Goal: Task Accomplishment & Management: Manage account settings

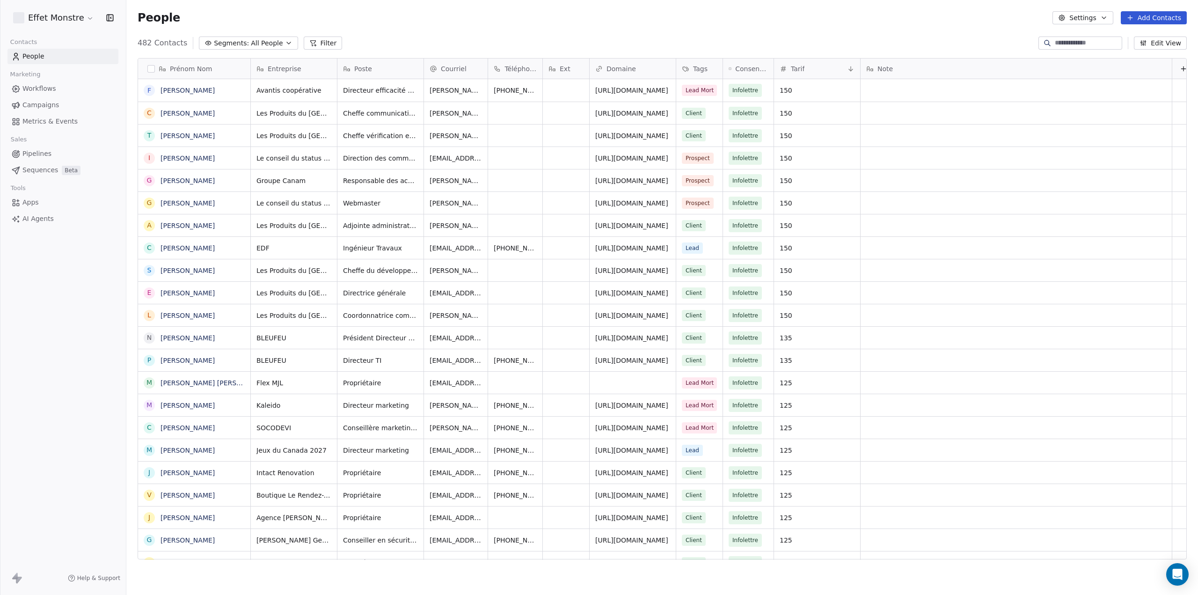
scroll to position [516, 1064]
click at [275, 43] on button "Segments: All People" at bounding box center [248, 42] width 99 height 13
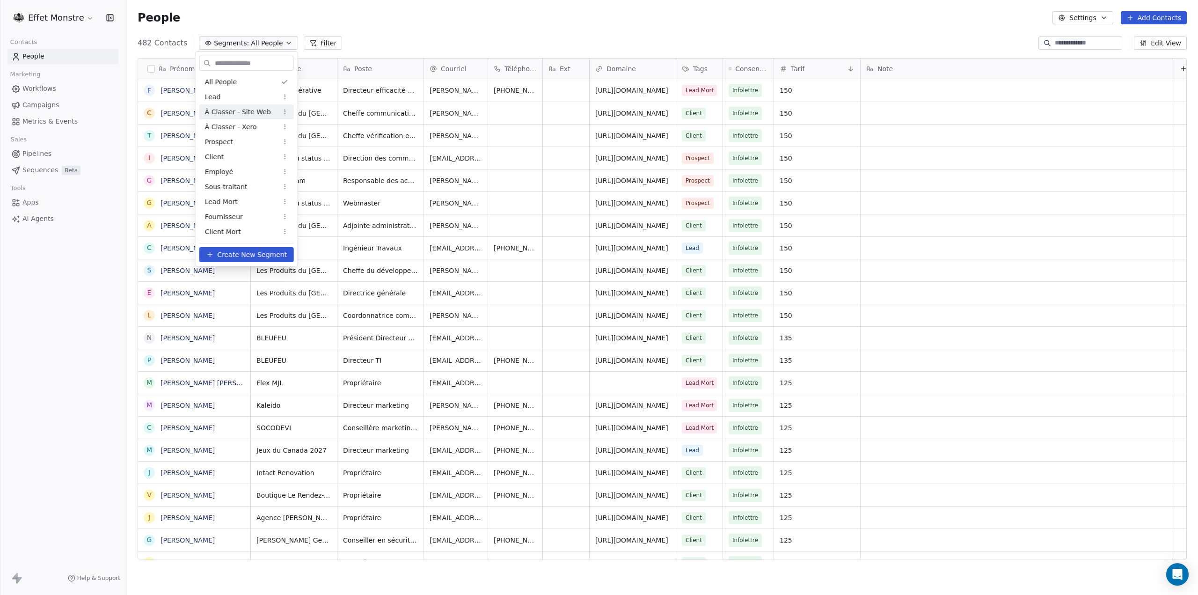
click at [260, 114] on span "À Classer - Site Web" at bounding box center [238, 112] width 66 height 10
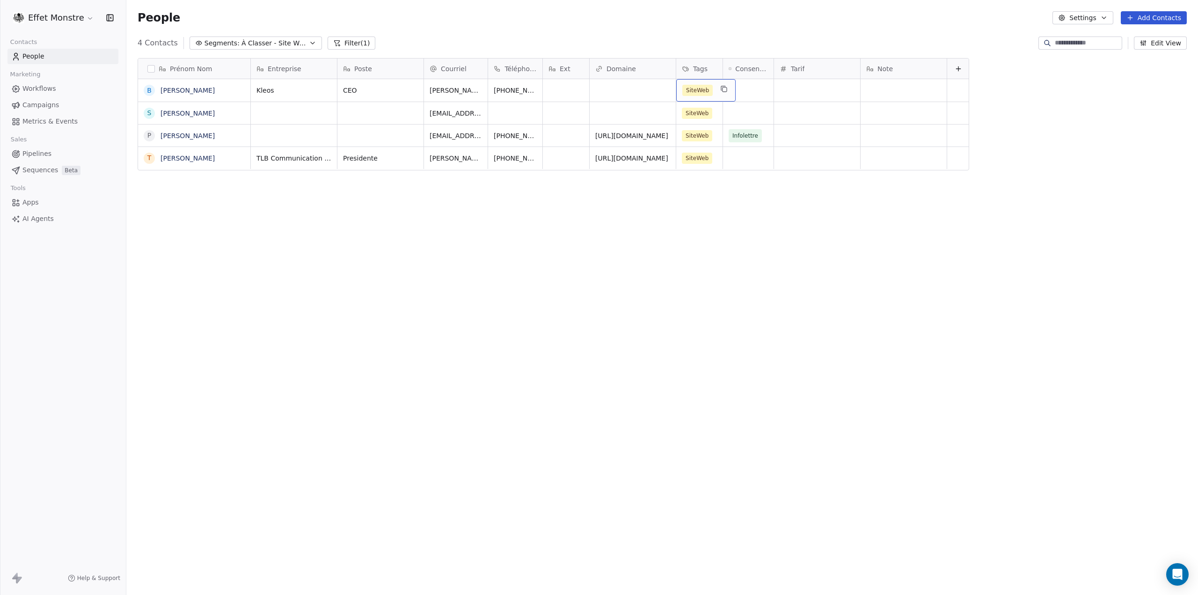
click at [707, 88] on span "SiteWeb" at bounding box center [697, 90] width 30 height 11
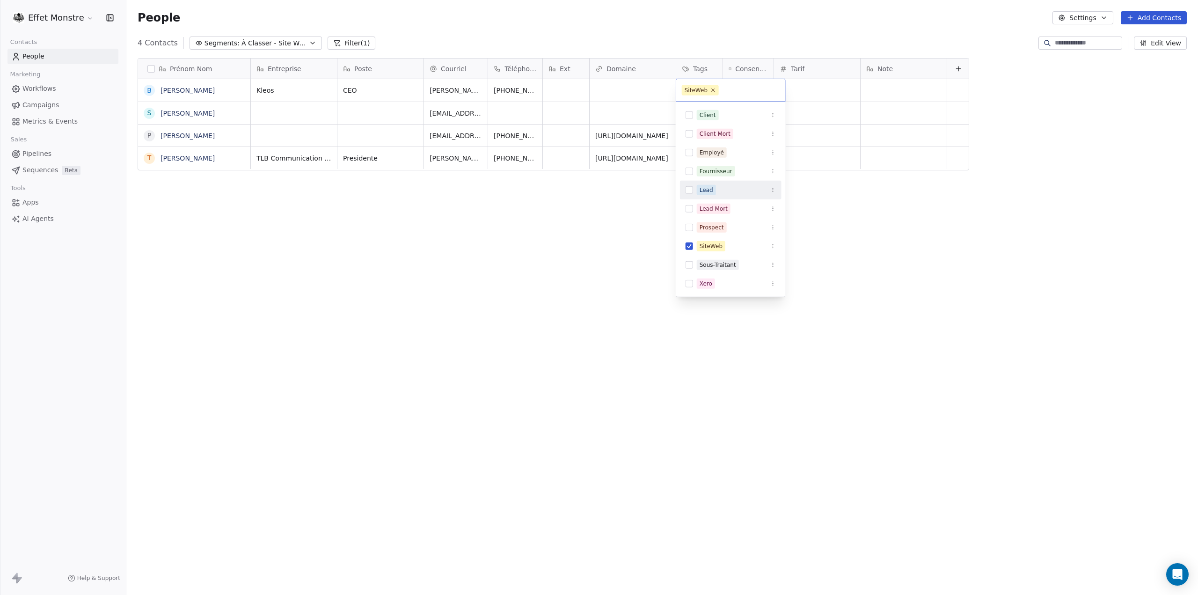
click at [690, 190] on button "Suggestions" at bounding box center [689, 189] width 7 height 7
click at [690, 254] on button "Suggestions" at bounding box center [689, 257] width 7 height 7
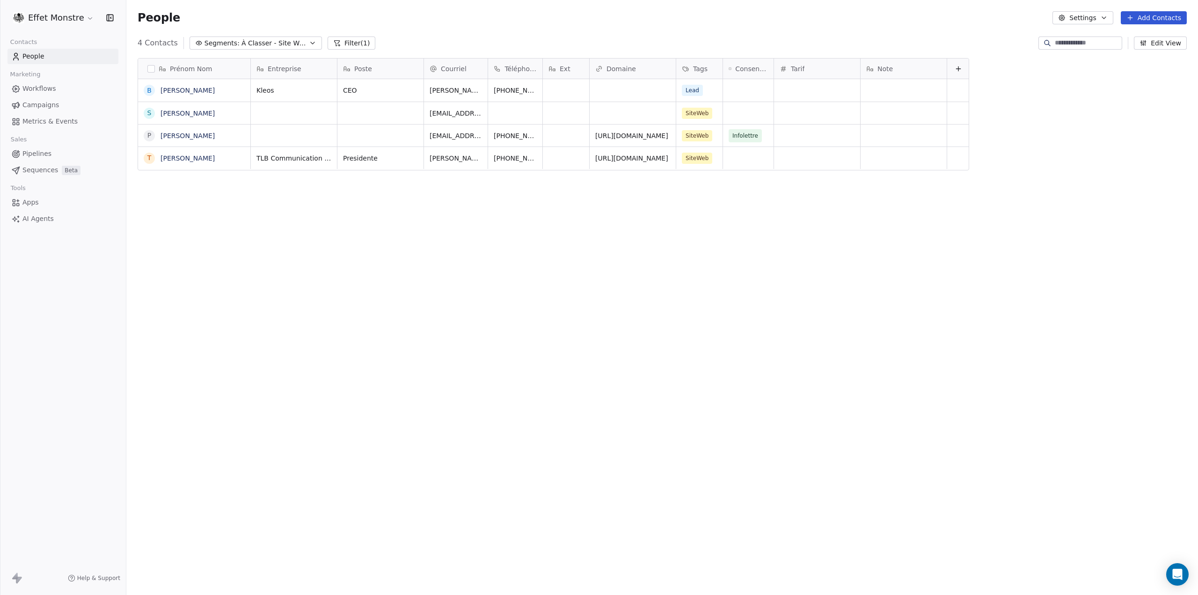
click at [452, 299] on html "Effet Monstre Contacts People Marketing Workflows Campaigns Metrics & Events Sa…" at bounding box center [599, 297] width 1198 height 595
click at [475, 286] on div "Prénom Nom B [PERSON_NAME] S [PERSON_NAME] P [PERSON_NAME] T [PERSON_NAME] Entr…" at bounding box center [662, 312] width 1072 height 523
click at [28, 63] on link "People" at bounding box center [62, 56] width 111 height 15
click at [22, 153] on span "Pipelines" at bounding box center [36, 154] width 29 height 10
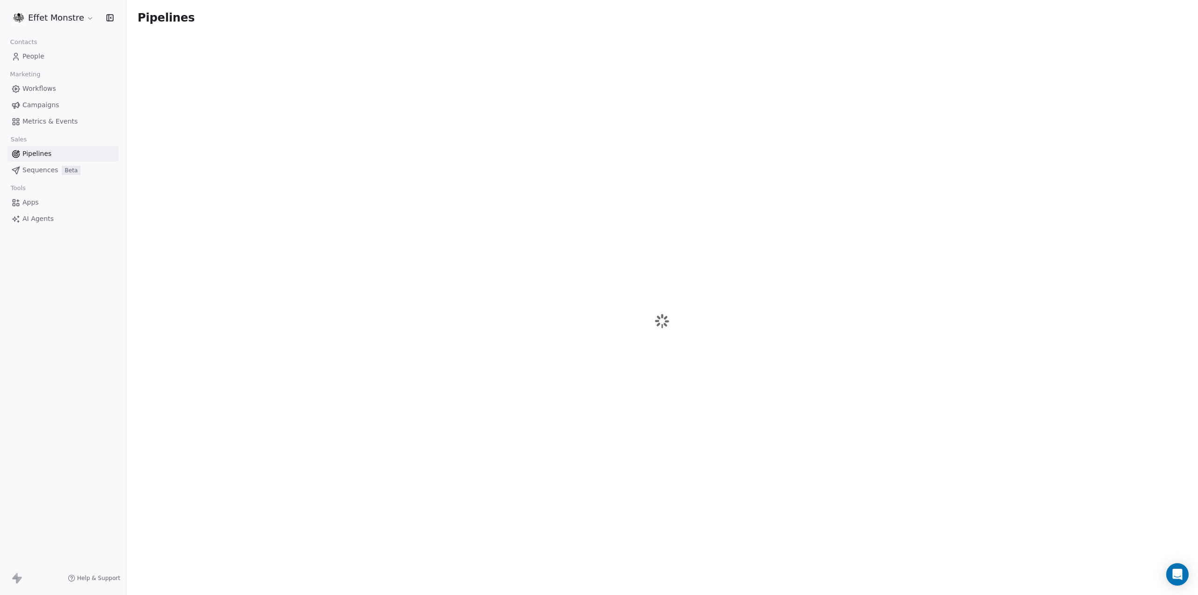
click at [44, 154] on span "Pipelines" at bounding box center [36, 154] width 29 height 10
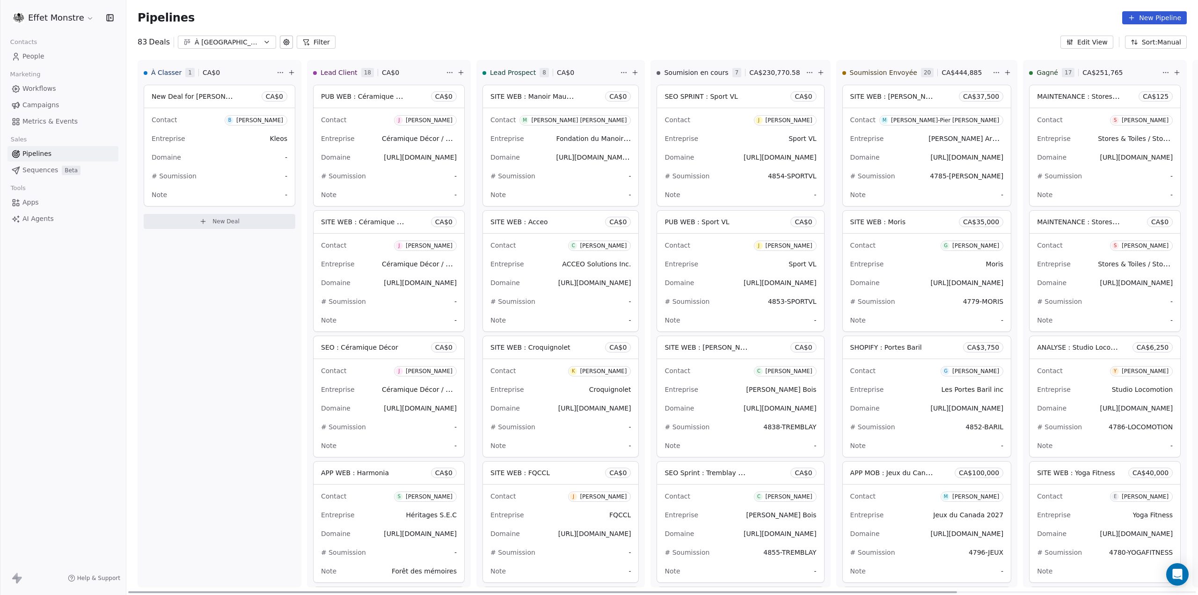
click at [207, 100] on span "New Deal for [PERSON_NAME]" at bounding box center [201, 96] width 99 height 9
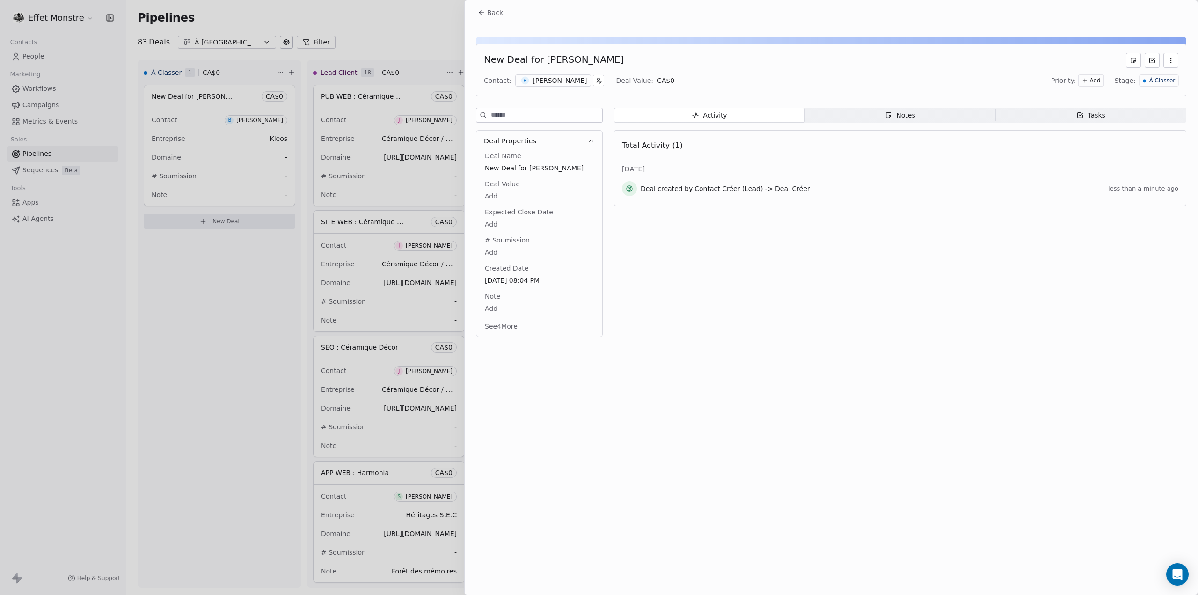
click at [522, 171] on span "New Deal for [PERSON_NAME]" at bounding box center [539, 167] width 109 height 9
click at [527, 167] on span "New Deal for [PERSON_NAME]" at bounding box center [539, 168] width 108 height 9
type textarea "**********"
click at [207, 378] on div at bounding box center [599, 297] width 1198 height 595
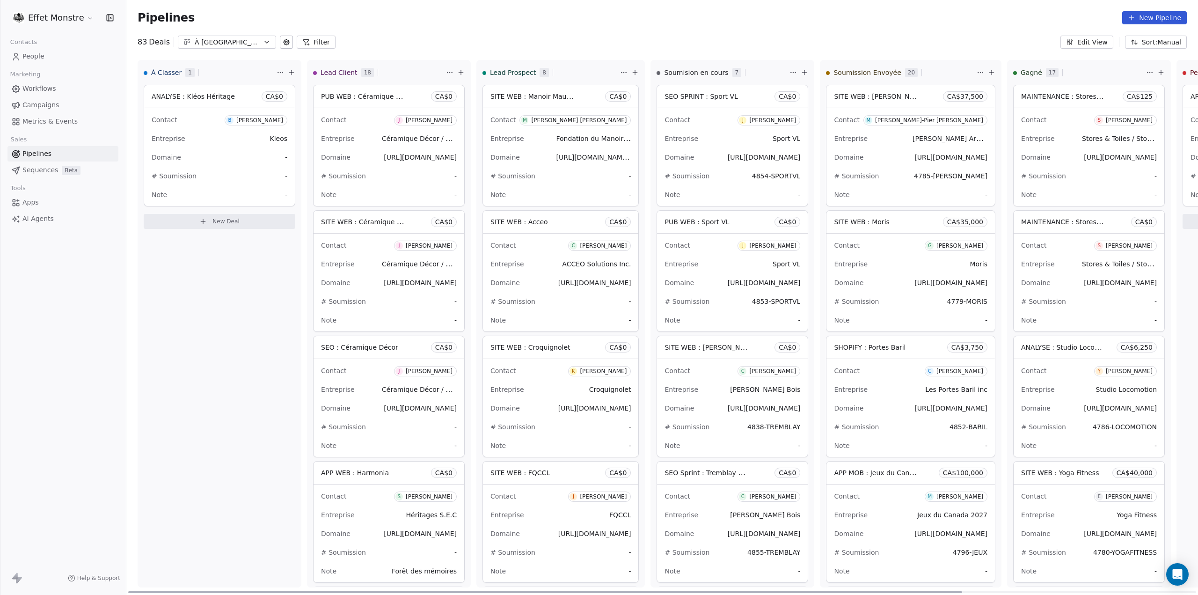
click at [190, 179] on span "# Soumission" at bounding box center [174, 175] width 45 height 7
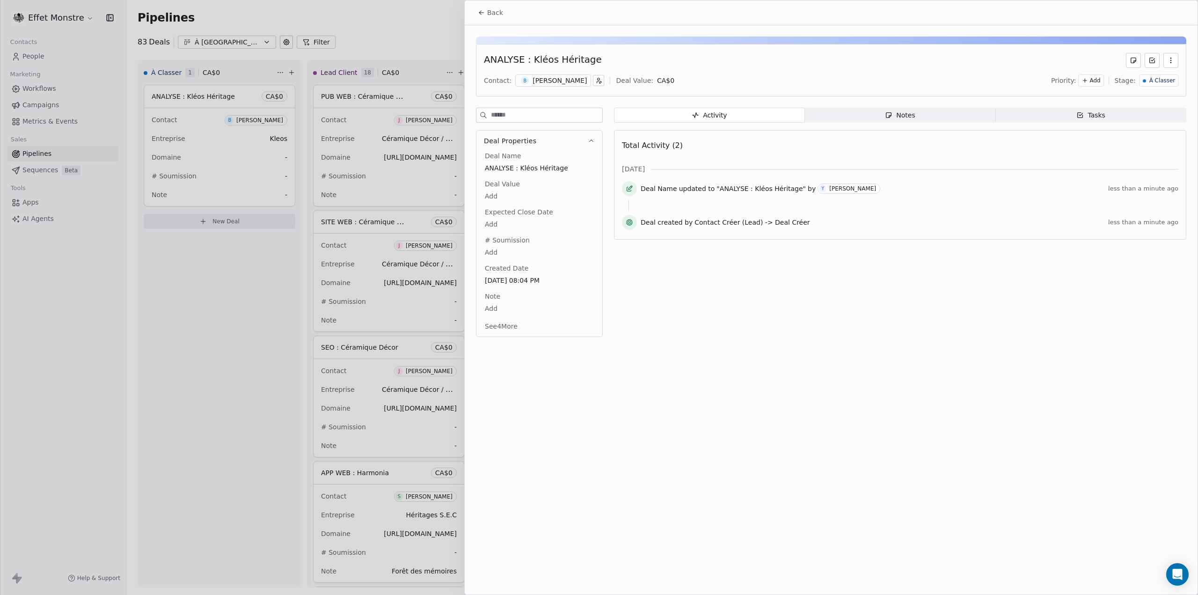
click at [490, 255] on body "Effet Monstre Contacts People Marketing Workflows Campaigns Metrics & Events Sa…" at bounding box center [599, 297] width 1198 height 595
type textarea "**********"
click at [490, 196] on html "Effet Monstre Contacts People Marketing Workflows Campaigns Metrics & Events Sa…" at bounding box center [599, 297] width 1198 height 595
click at [493, 195] on body "Effet Monstre Contacts People Marketing Workflows Campaigns Metrics & Events Sa…" at bounding box center [599, 297] width 1198 height 595
type input "*****"
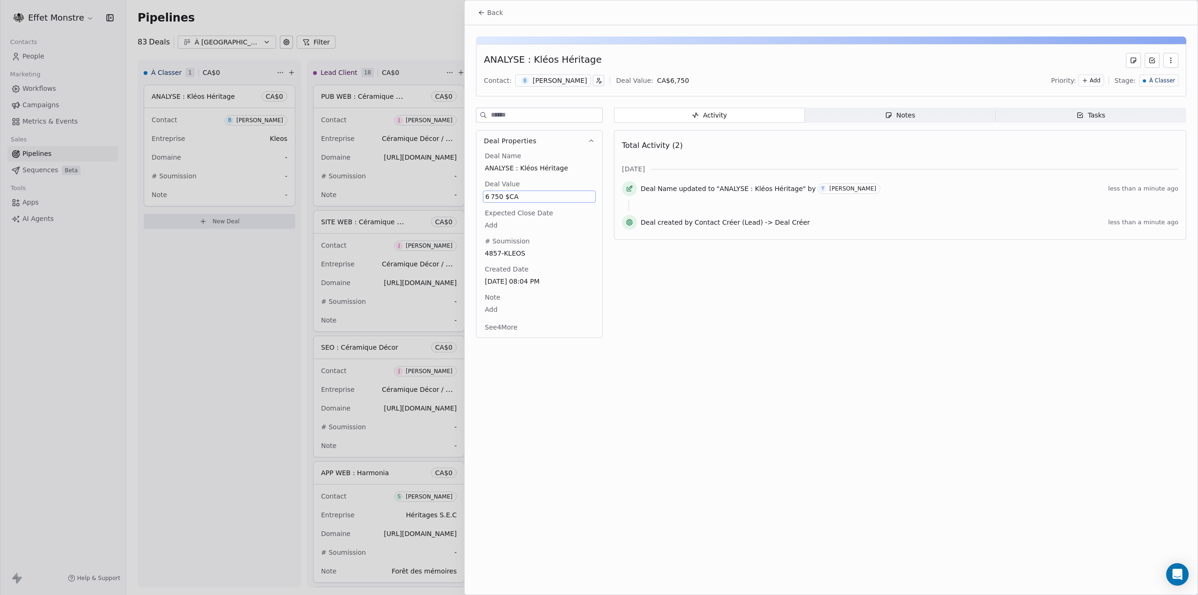
click at [969, 387] on div "Back ANALYSE : Kléos Héritage Contact: B [PERSON_NAME] Deal Value: CA$ 6,750 Pr…" at bounding box center [831, 297] width 733 height 594
click at [57, 315] on div at bounding box center [599, 297] width 1198 height 595
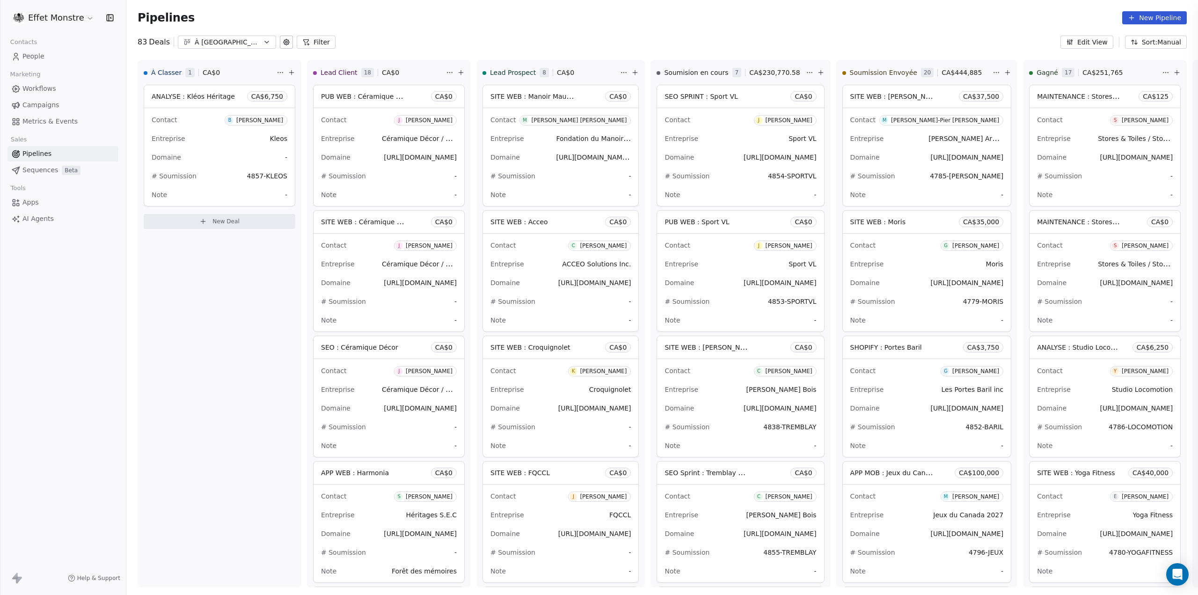
click at [57, 315] on div at bounding box center [599, 297] width 1198 height 595
click at [57, 315] on div "Effet Monstre Contacts People Marketing Workflows Campaigns Metrics & Events Sa…" at bounding box center [63, 297] width 126 height 595
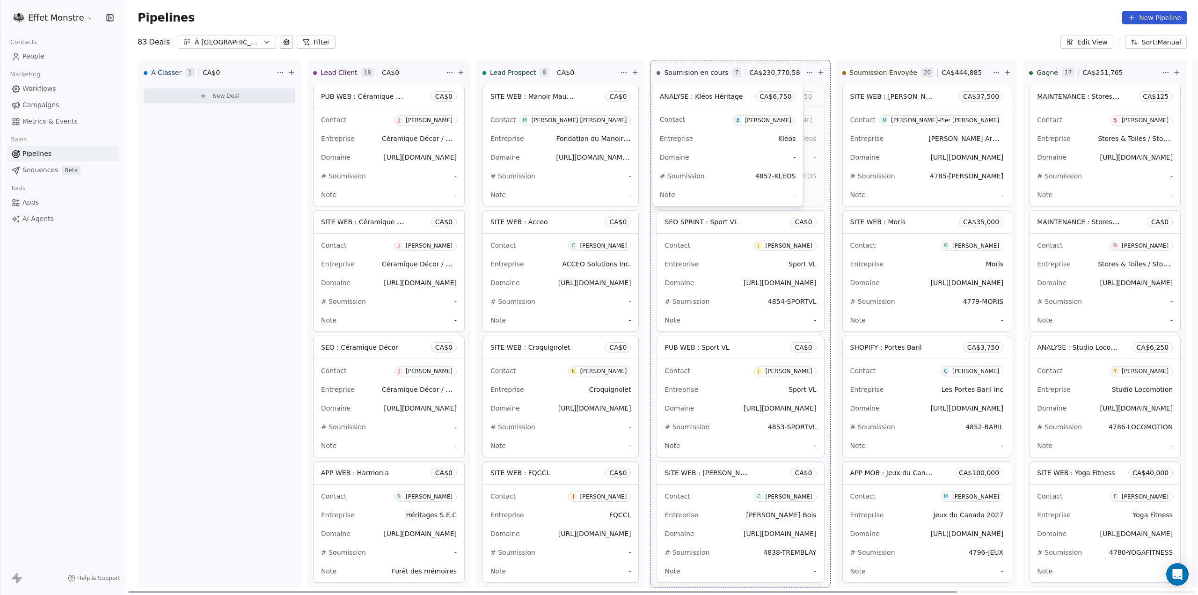
drag, startPoint x: 840, startPoint y: 112, endPoint x: 698, endPoint y: 75, distance: 147.1
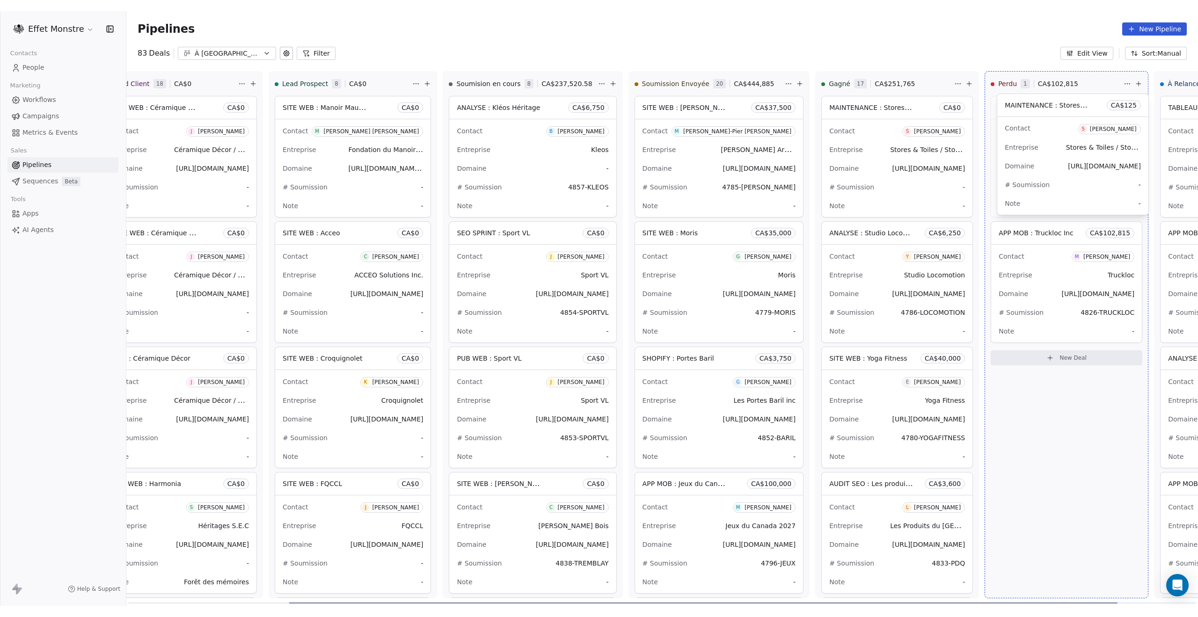
scroll to position [0, 214]
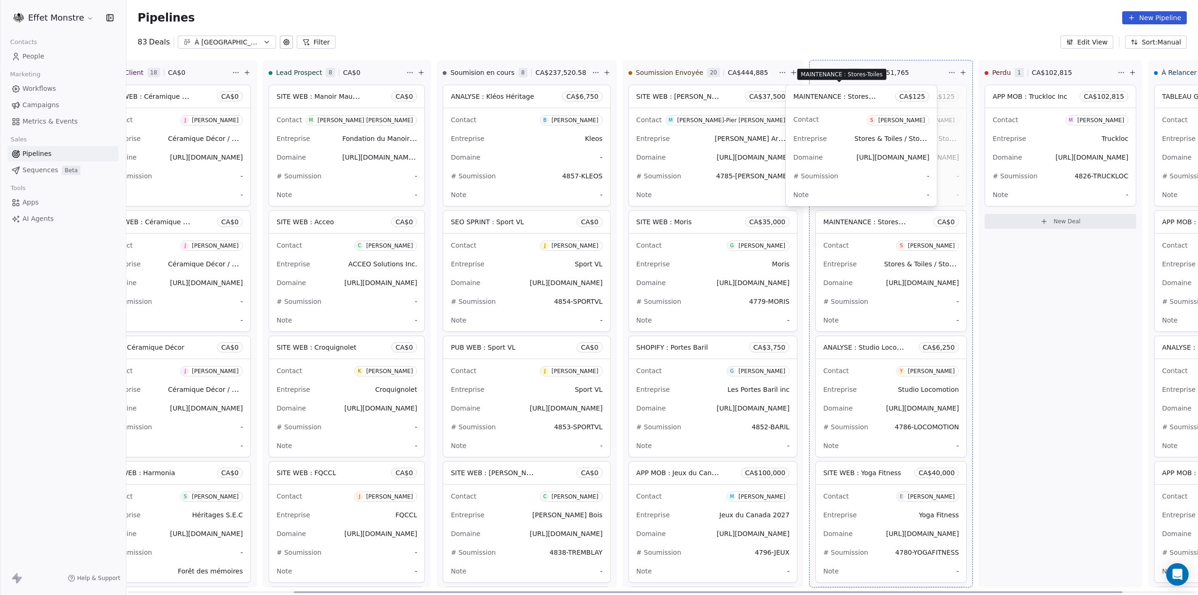
drag, startPoint x: 1040, startPoint y: 96, endPoint x: 830, endPoint y: 89, distance: 210.2
